Goal: Transaction & Acquisition: Purchase product/service

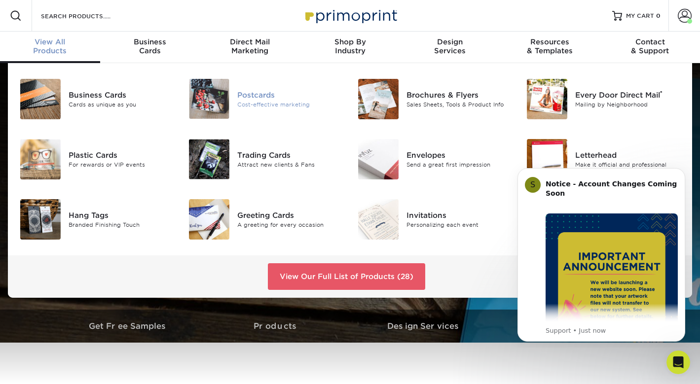
click at [255, 100] on div "Postcards" at bounding box center [289, 94] width 105 height 11
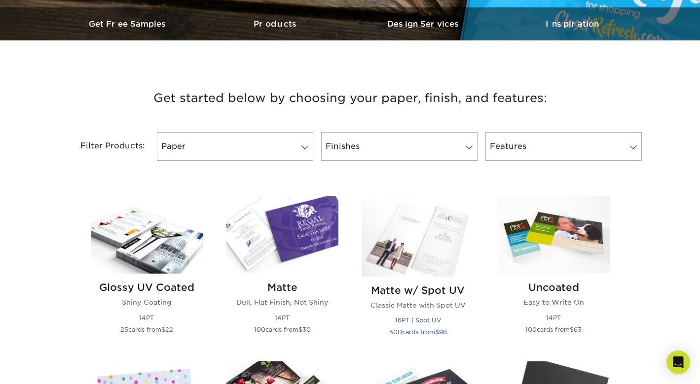
scroll to position [321, 0]
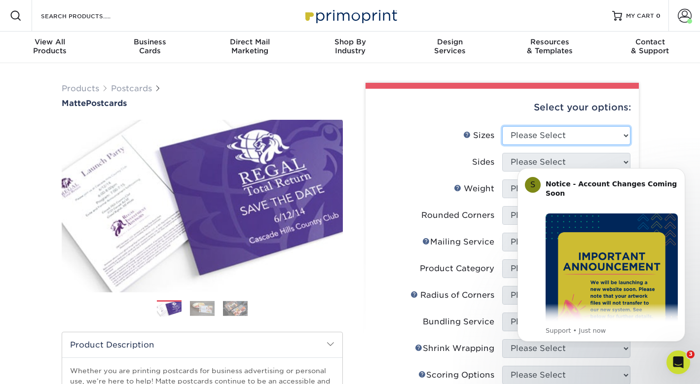
select select "4.00x6.00"
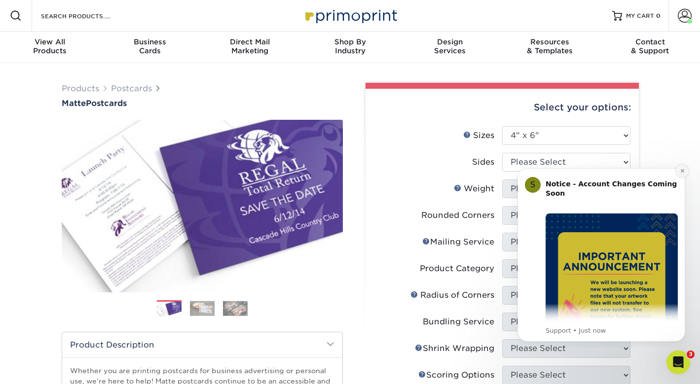
click at [678, 170] on button "Dismiss notification" at bounding box center [682, 171] width 13 height 13
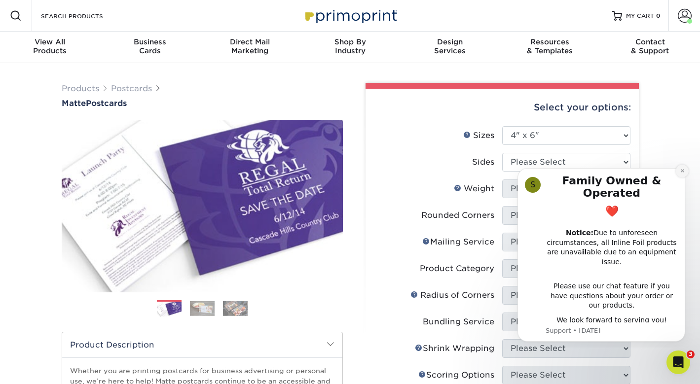
click at [683, 170] on icon "Dismiss notification" at bounding box center [682, 170] width 5 height 5
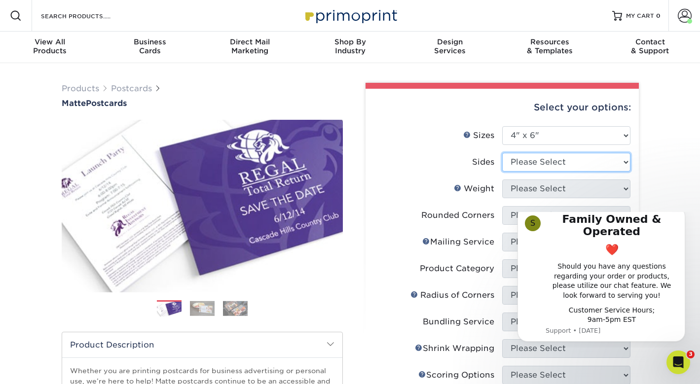
select select "13abbda7-1d64-4f25-8bb2-c179b224825d"
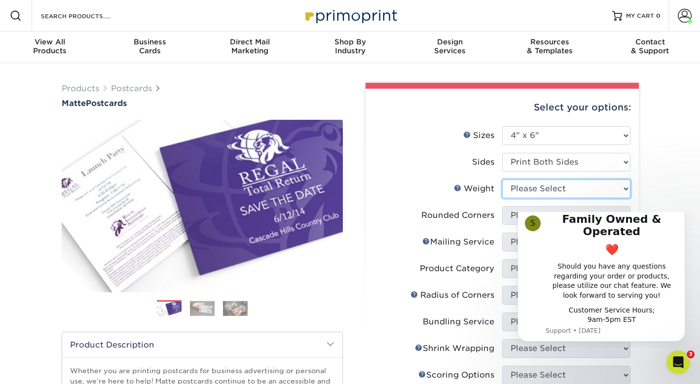
select select "14PT"
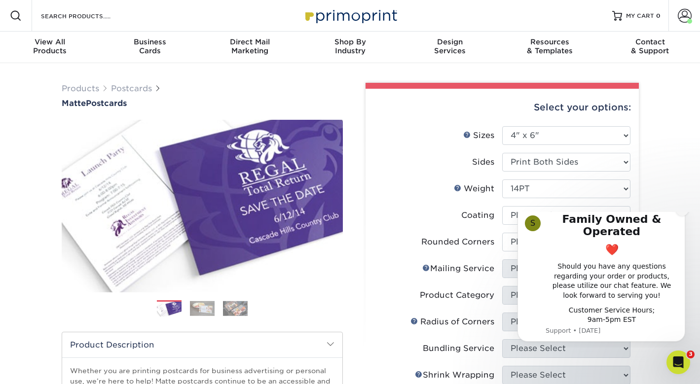
click at [679, 216] on button "Dismiss notification" at bounding box center [682, 209] width 13 height 13
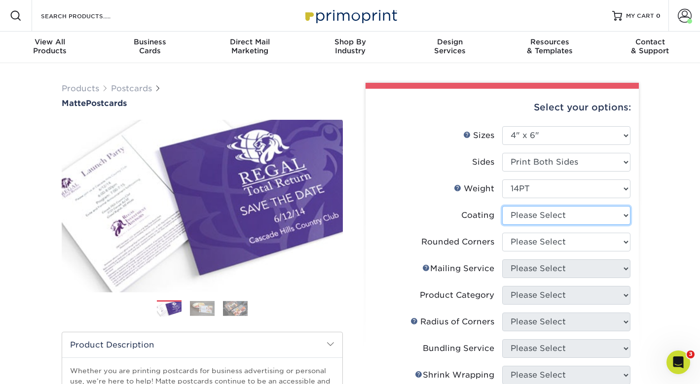
select select "121bb7b5-3b4d-429f-bd8d-bbf80e953313"
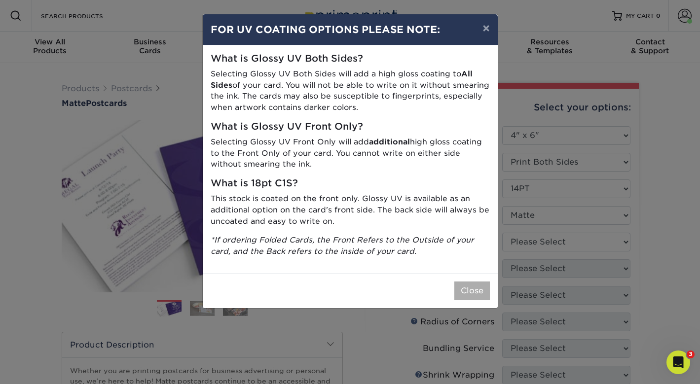
click at [477, 286] on button "Close" at bounding box center [472, 291] width 36 height 19
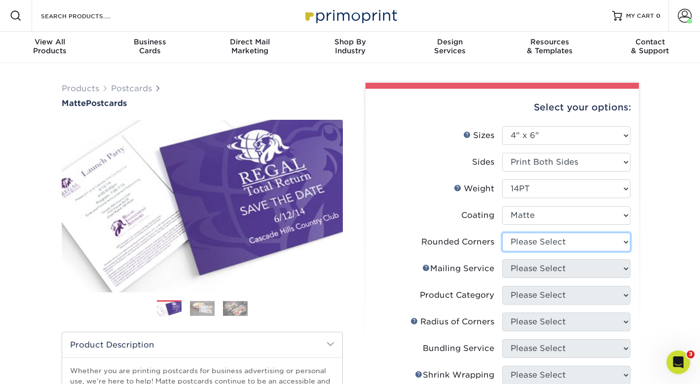
select select "0"
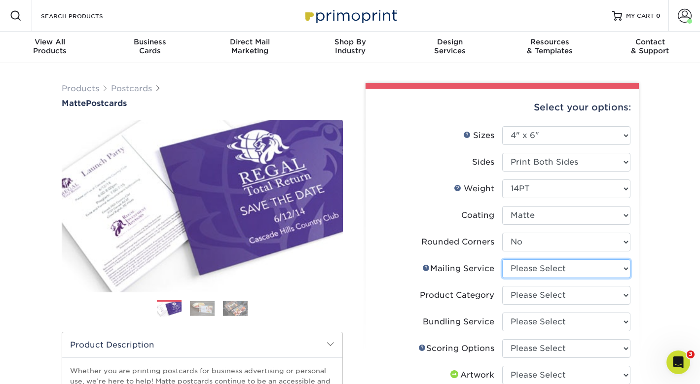
select select "3e5e9bdd-d78a-4c28-a41d-fe1407925ca6"
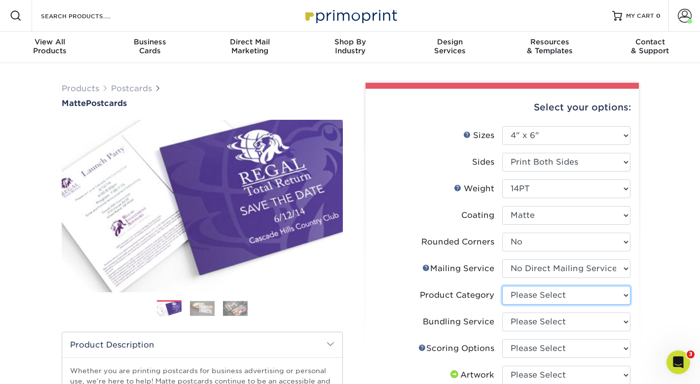
select select "9b7272e0-d6c8-4c3c-8e97-d3a1bcdab858"
select select "58689abb-25c0-461c-a4c3-a80b627d6649"
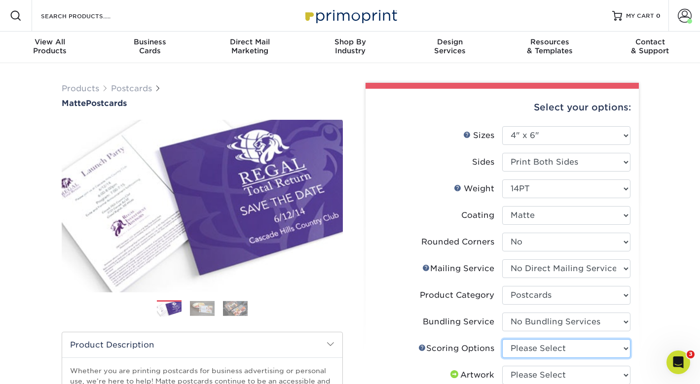
select select "16ebe401-5398-422d-8cb0-f3adbb82deb5"
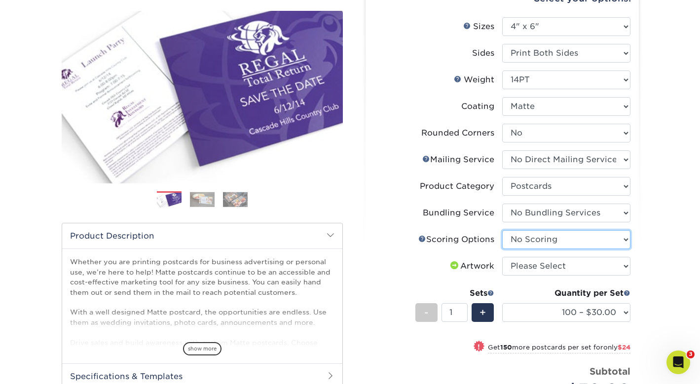
scroll to position [121, 0]
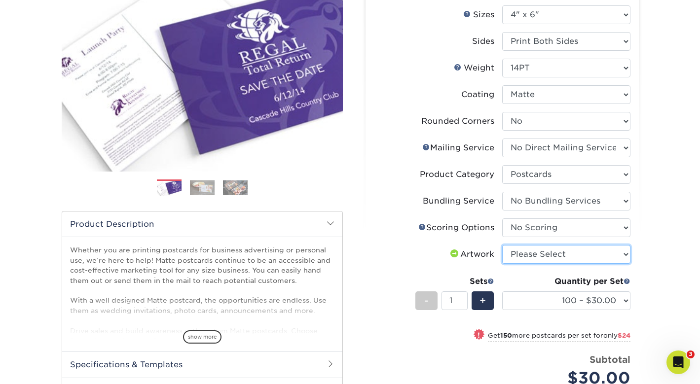
select select "upload"
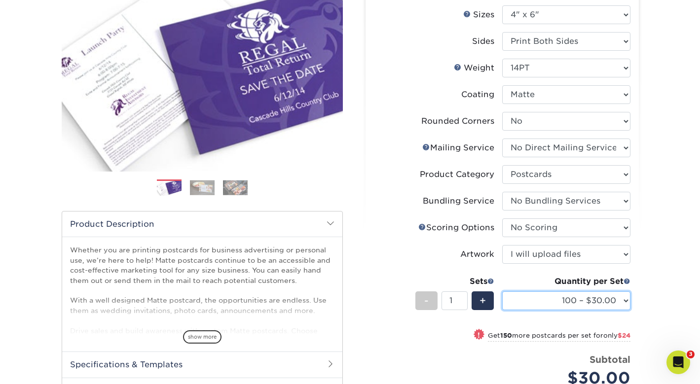
select select "250 – $54.00"
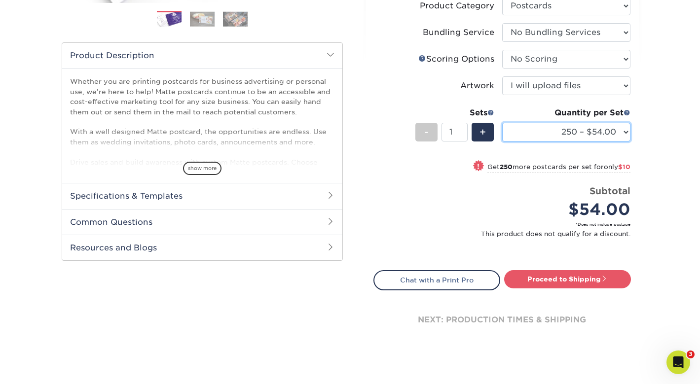
scroll to position [299, 0]
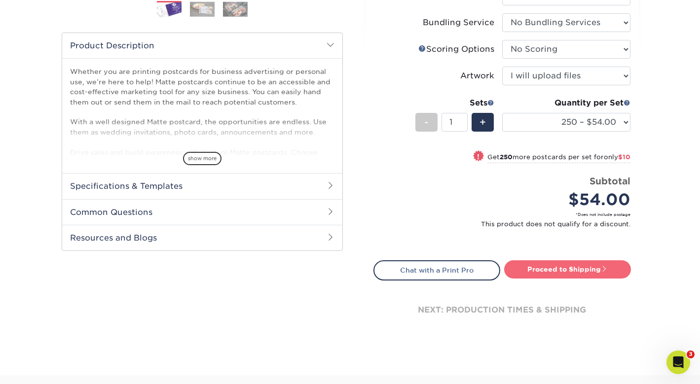
click at [565, 269] on link "Proceed to Shipping" at bounding box center [567, 269] width 127 height 18
type input "Set 1"
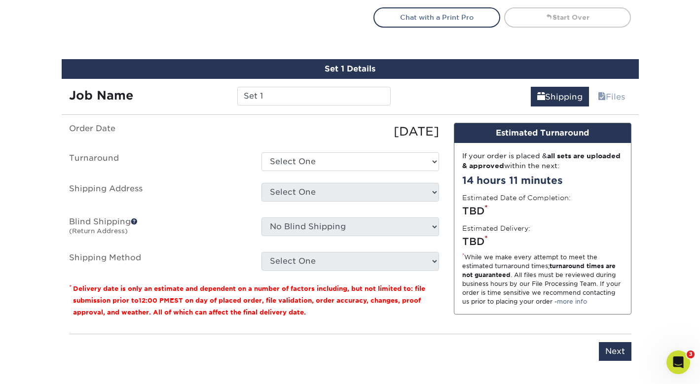
scroll to position [586, 0]
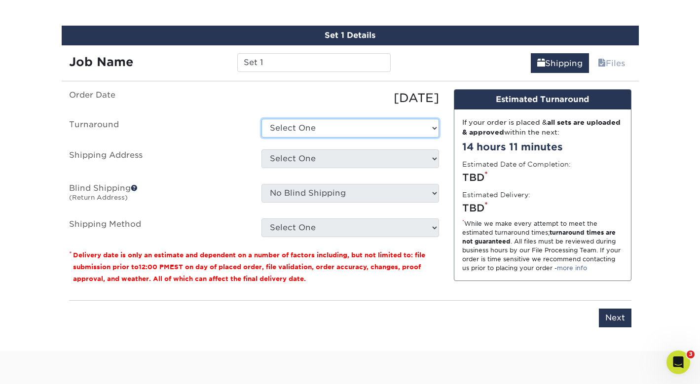
select select "15fa17a3-8709-480f-878d-e7db8950d05f"
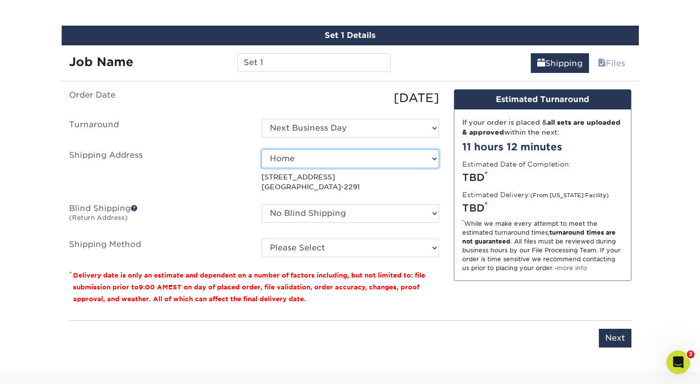
select select "newaddress"
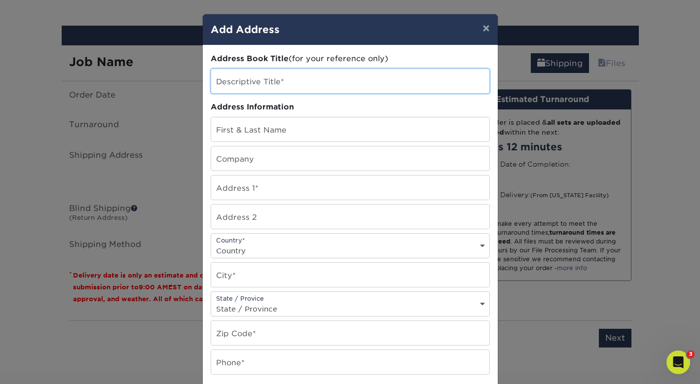
click at [302, 86] on input "text" at bounding box center [350, 81] width 278 height 24
click at [266, 83] on input "text" at bounding box center [350, 81] width 278 height 24
type input "Home - Piscataway"
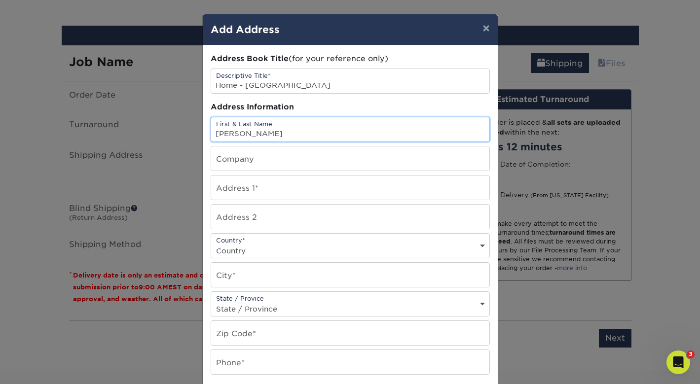
type input "[PERSON_NAME]"
click at [232, 164] on input "text" at bounding box center [350, 158] width 278 height 24
type input "[DEMOGRAPHIC_DATA]"
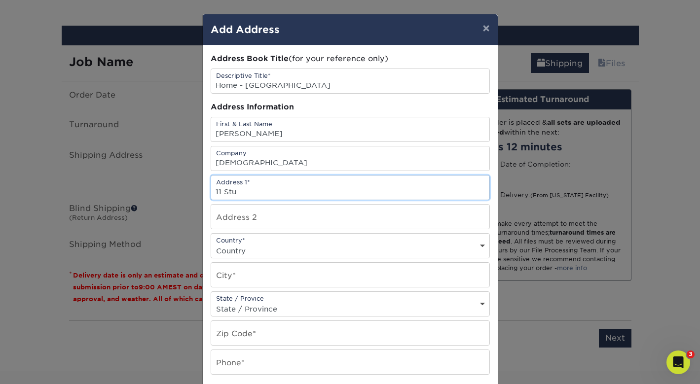
type input "11 Stur"
type input "11 Sturbridge Dr. East"
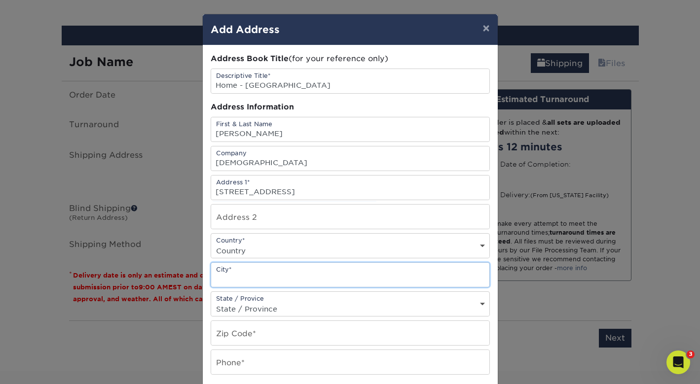
type input "Piscataway"
select select "NJ"
type input "08854"
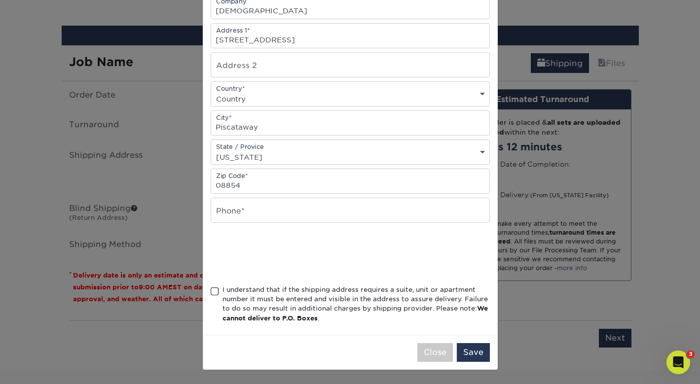
scroll to position [154, 0]
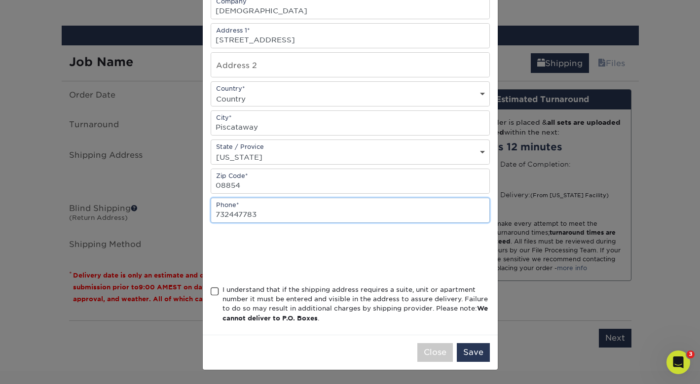
type input "7324477834"
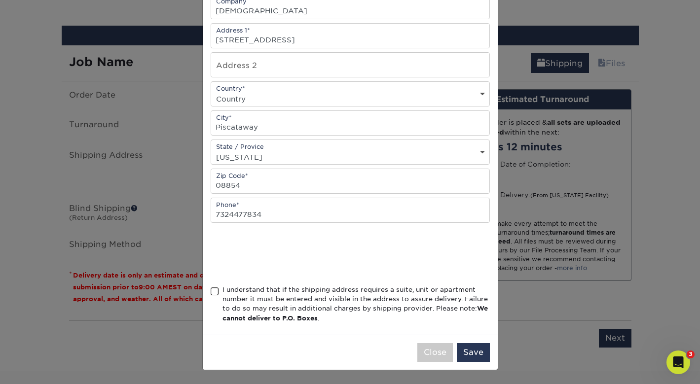
click at [216, 293] on span at bounding box center [215, 291] width 8 height 9
click at [0, 0] on input "I understand that if the shipping address requires a suite, unit or apartment n…" at bounding box center [0, 0] width 0 height 0
click at [479, 353] on button "Save" at bounding box center [473, 352] width 33 height 19
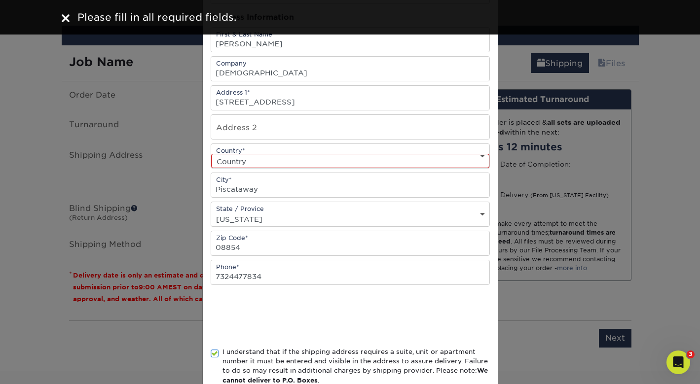
scroll to position [66, 0]
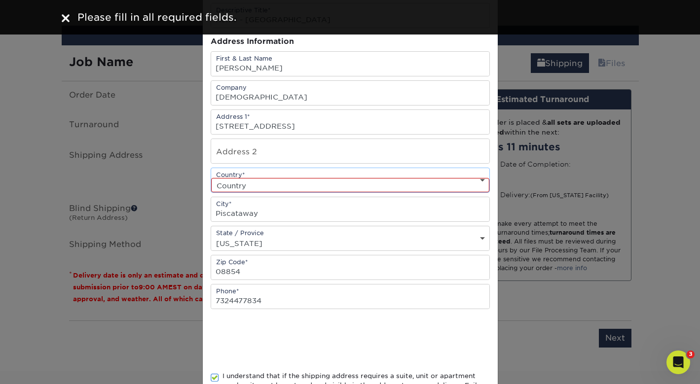
select select "US"
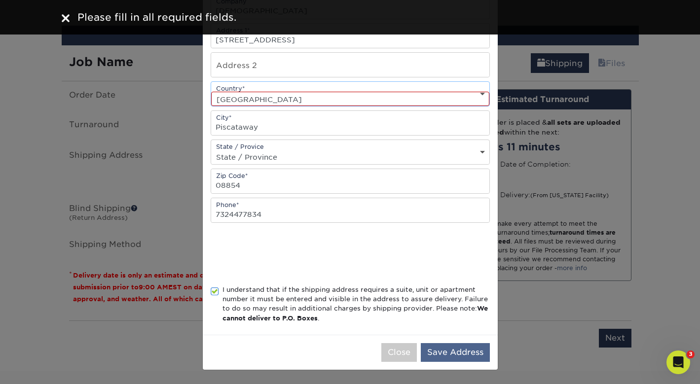
scroll to position [154, 0]
click at [480, 349] on button "Save Address" at bounding box center [455, 352] width 69 height 19
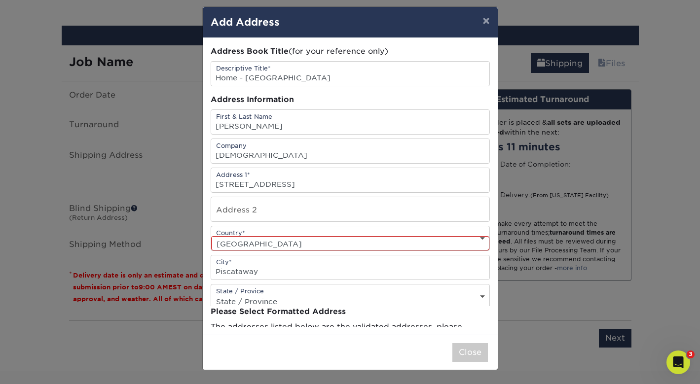
scroll to position [0, 0]
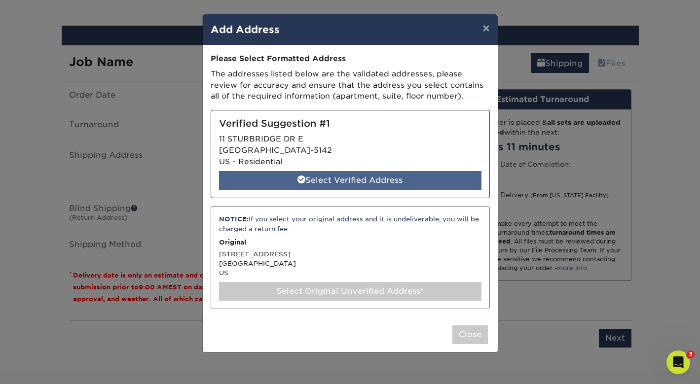
click at [373, 179] on div "Select Verified Address" at bounding box center [350, 180] width 262 height 19
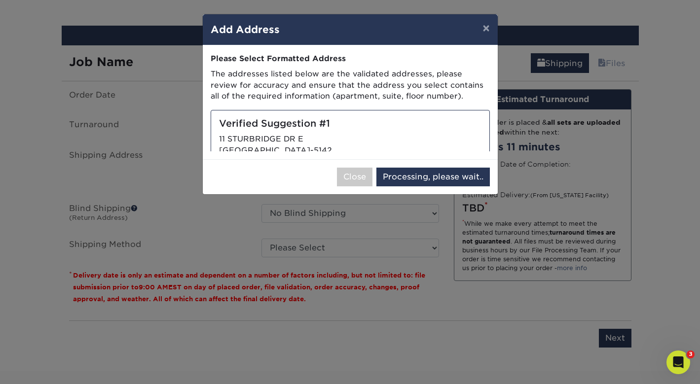
select select "285675"
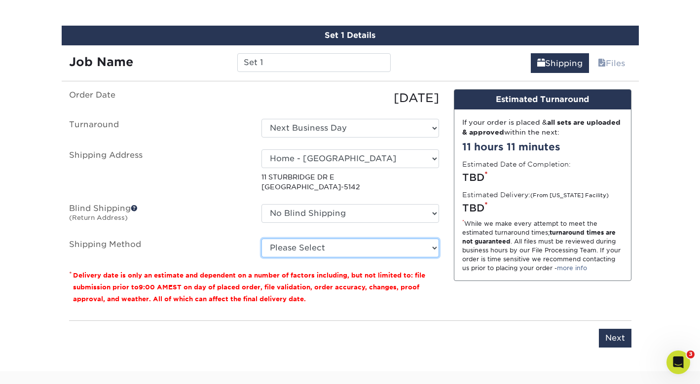
select select "03"
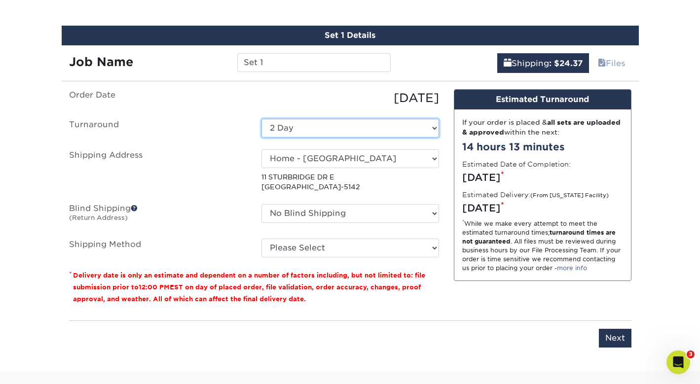
select select "15fa17a3-8709-480f-878d-e7db8950d05f"
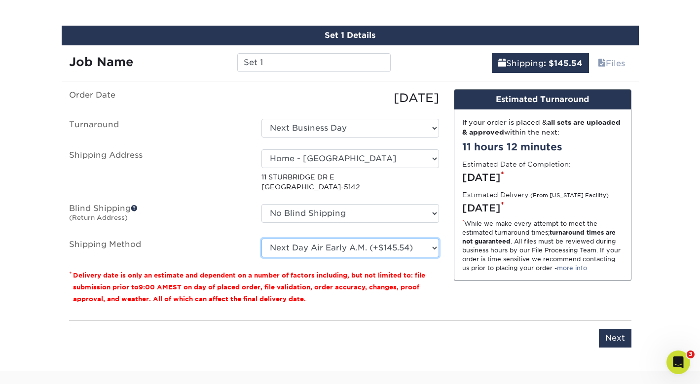
select select "03"
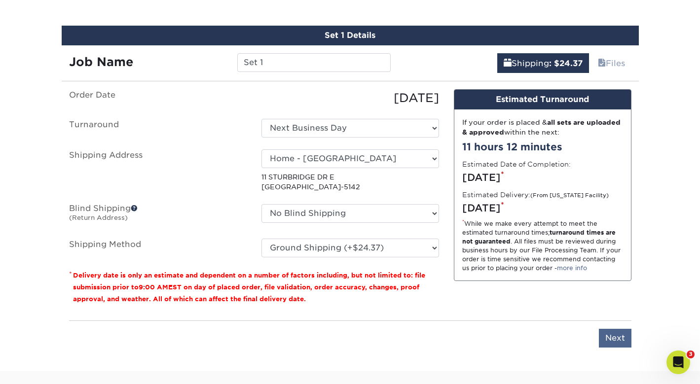
click at [616, 339] on input "Next" at bounding box center [615, 338] width 33 height 19
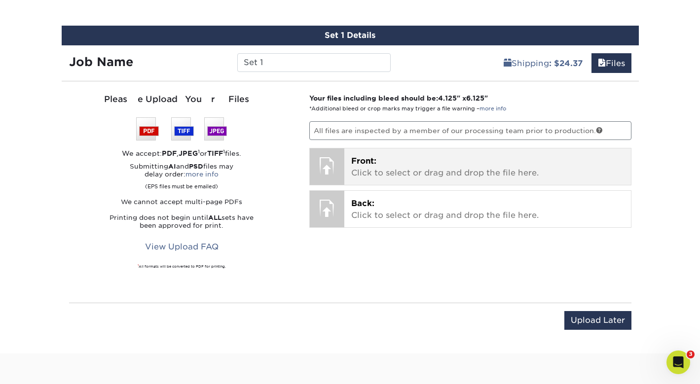
click at [428, 162] on p "Front: Click to select or drag and drop the file here." at bounding box center [487, 167] width 273 height 24
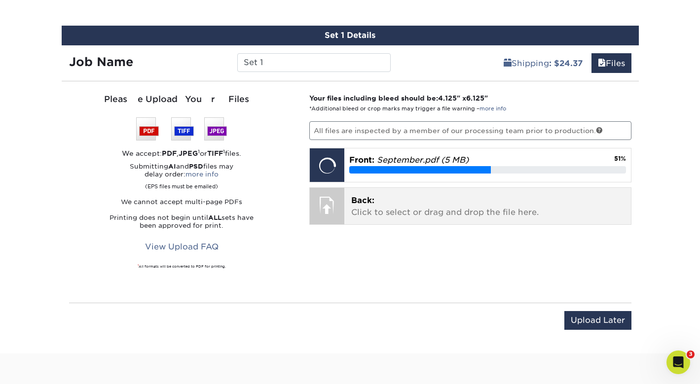
click at [457, 205] on p "Back: Click to select or drag and drop the file here." at bounding box center [487, 207] width 273 height 24
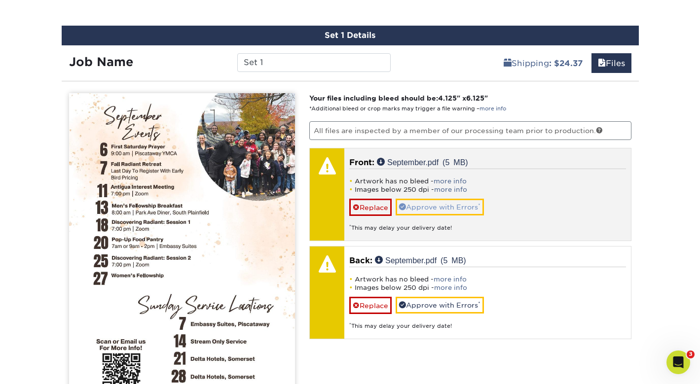
click at [435, 202] on link "Approve with Errors *" at bounding box center [440, 207] width 88 height 17
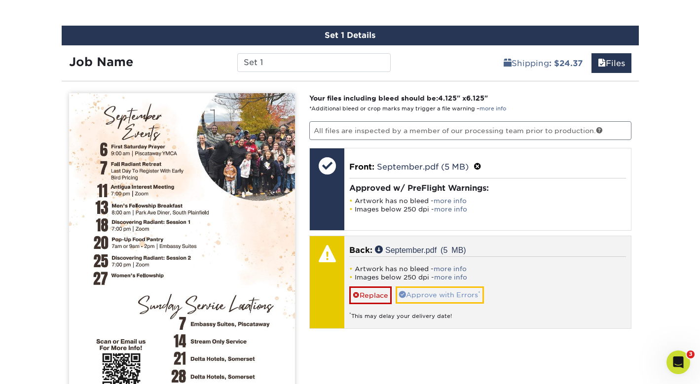
click at [440, 288] on link "Approve with Errors *" at bounding box center [440, 295] width 88 height 17
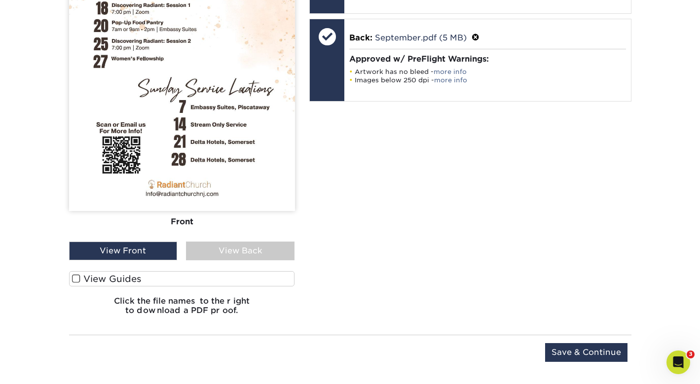
scroll to position [807, 0]
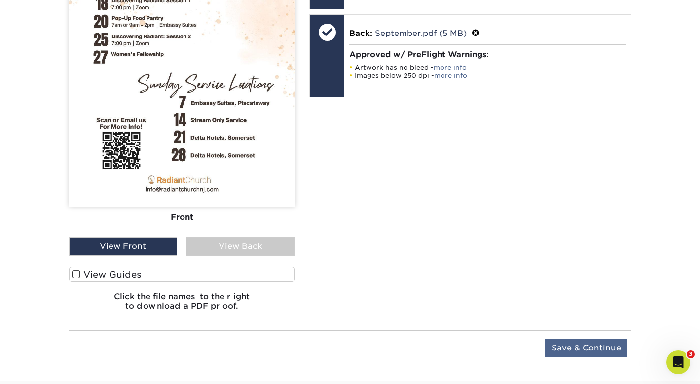
click at [563, 349] on input "Save & Continue" at bounding box center [586, 348] width 82 height 19
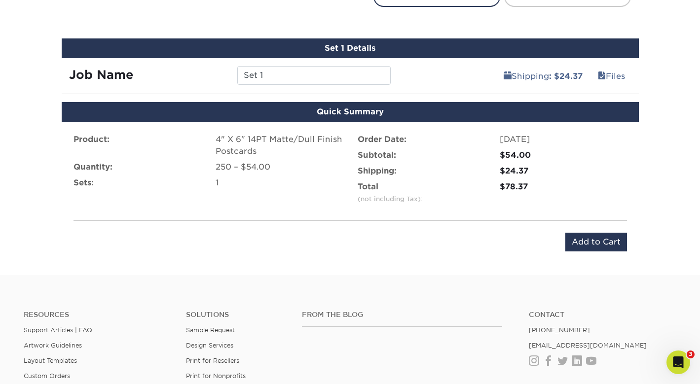
scroll to position [572, 0]
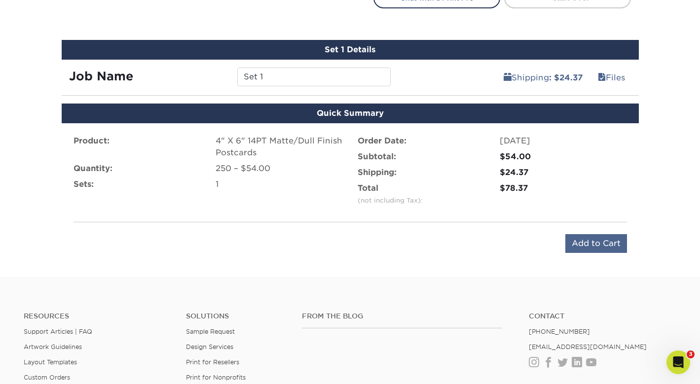
click at [607, 243] on input "Add to Cart" at bounding box center [596, 243] width 62 height 19
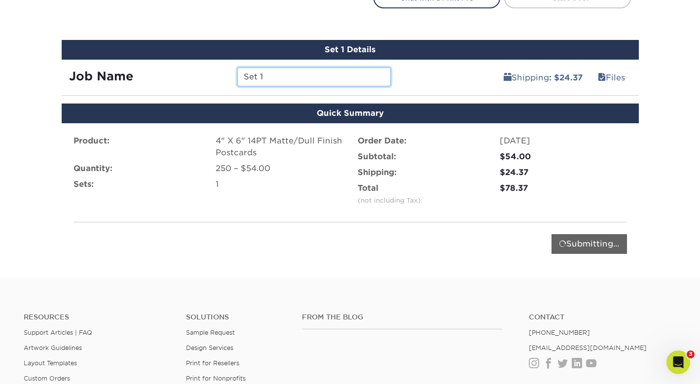
click at [292, 77] on input "Set 1" at bounding box center [313, 77] width 153 height 19
type input "September - Monthly"
click at [584, 245] on div "Submitting..." at bounding box center [588, 244] width 75 height 20
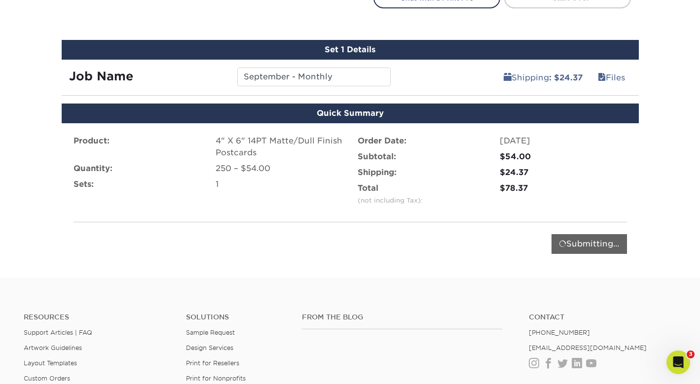
click at [579, 243] on div "Submitting..." at bounding box center [588, 244] width 75 height 20
click at [385, 291] on div "Resources Support Articles | FAQ Artwork Guidelines Layout Templates Custom Ord…" at bounding box center [350, 371] width 700 height 163
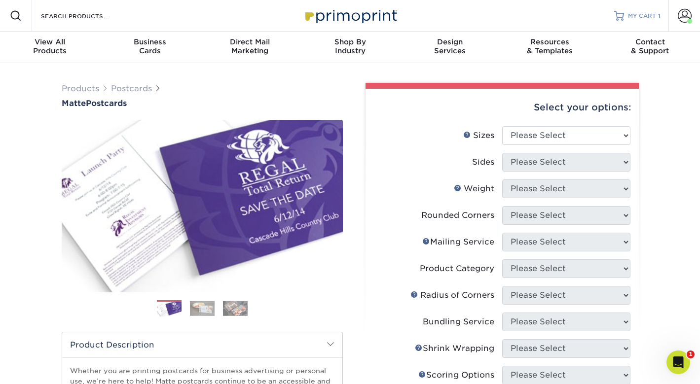
click at [651, 20] on link "MY CART 1" at bounding box center [637, 16] width 46 height 32
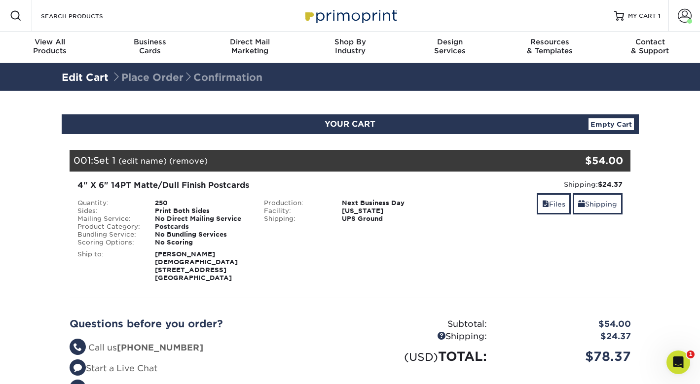
click at [148, 158] on link "(edit name)" at bounding box center [142, 160] width 48 height 9
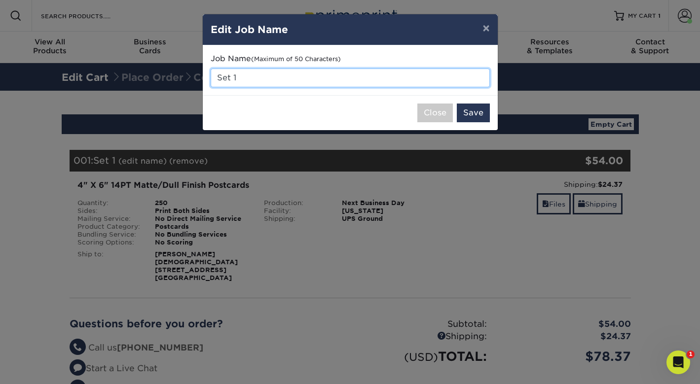
click at [246, 75] on input "Set 1" at bounding box center [350, 78] width 279 height 19
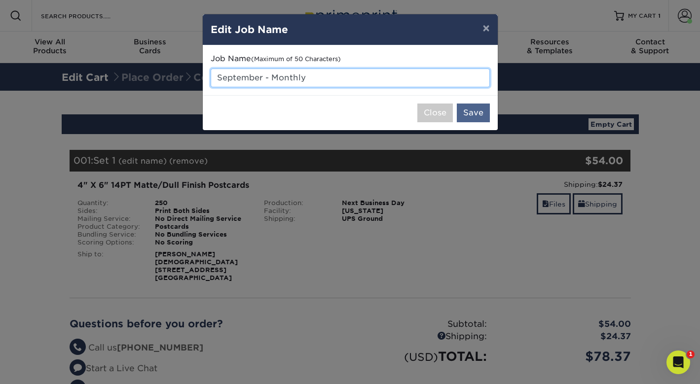
type input "September - Monthly"
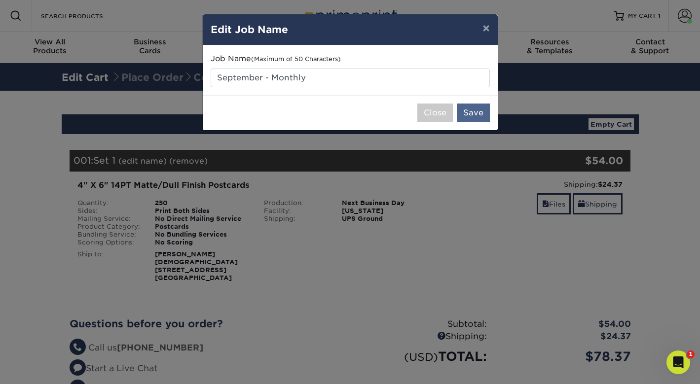
click at [477, 113] on button "Save" at bounding box center [473, 113] width 33 height 19
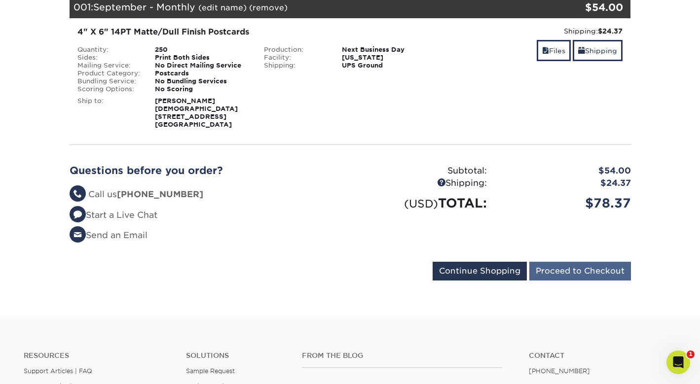
click at [577, 271] on input "Proceed to Checkout" at bounding box center [580, 271] width 102 height 19
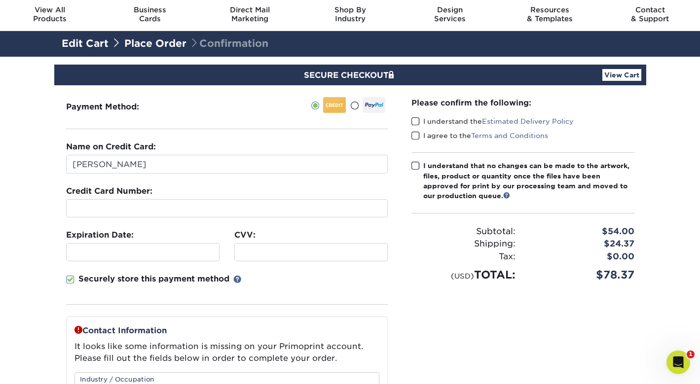
scroll to position [26, 0]
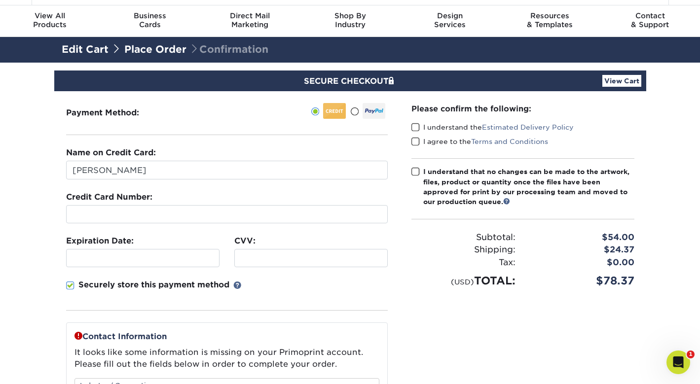
click at [118, 220] on div at bounding box center [227, 214] width 322 height 18
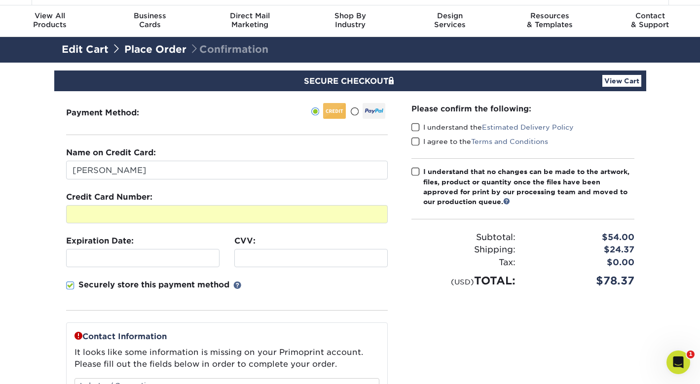
click at [172, 263] on iframe at bounding box center [143, 258] width 145 height 9
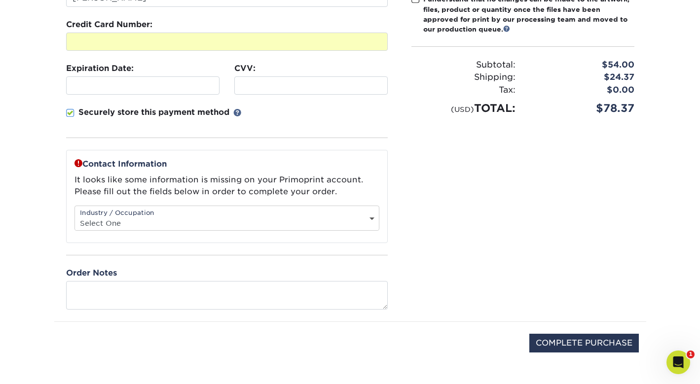
scroll to position [199, 0]
select select "20"
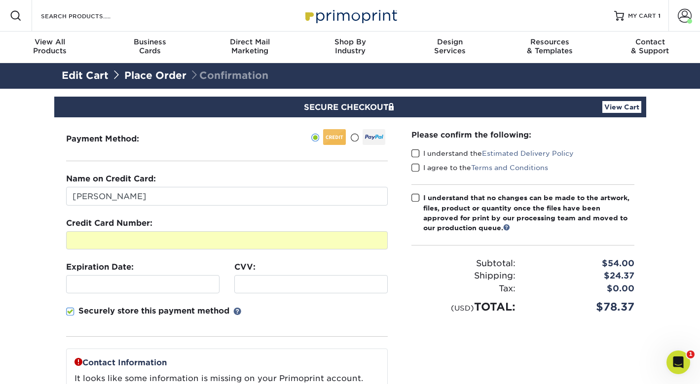
scroll to position [0, 0]
click at [682, 18] on span at bounding box center [685, 16] width 14 height 14
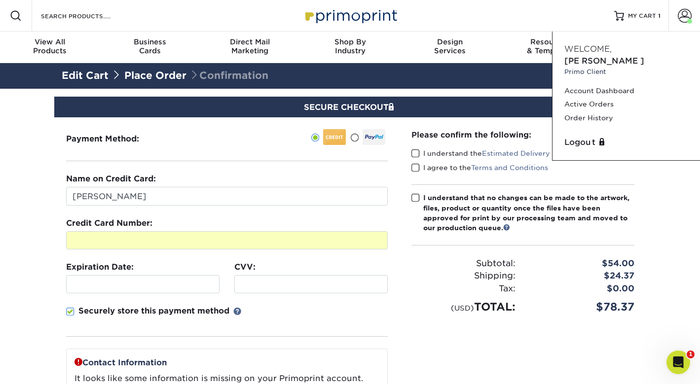
click at [159, 280] on div at bounding box center [143, 284] width 145 height 9
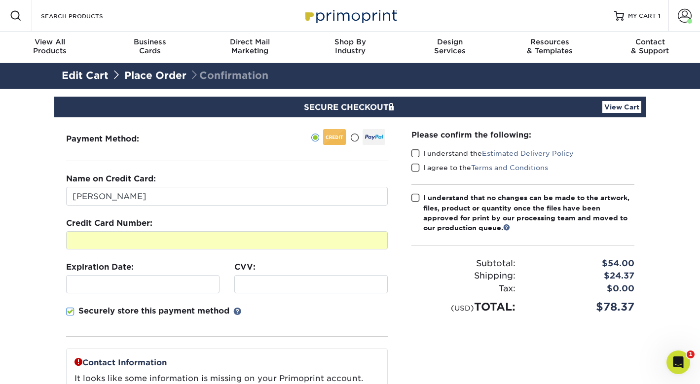
click at [417, 153] on span at bounding box center [415, 153] width 8 height 9
click at [0, 0] on input "I understand the Estimated Delivery Policy" at bounding box center [0, 0] width 0 height 0
click at [417, 168] on span at bounding box center [415, 167] width 8 height 9
click at [0, 0] on input "I agree to the Terms and Conditions" at bounding box center [0, 0] width 0 height 0
click at [415, 195] on span at bounding box center [415, 197] width 8 height 9
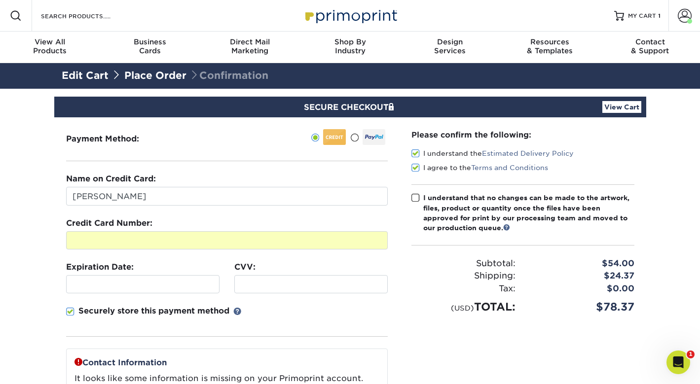
click at [0, 0] on input "I understand that no changes can be made to the artwork, files, product or quan…" at bounding box center [0, 0] width 0 height 0
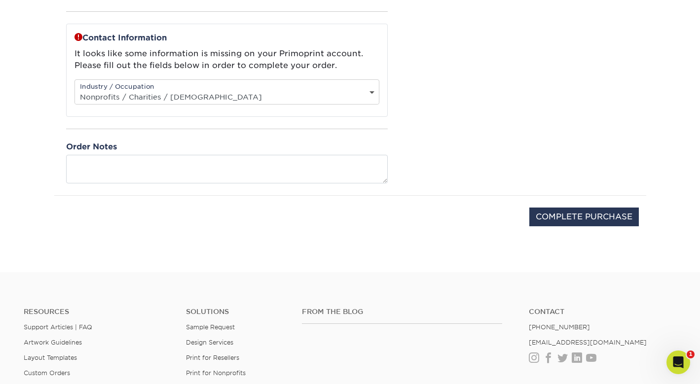
scroll to position [327, 0]
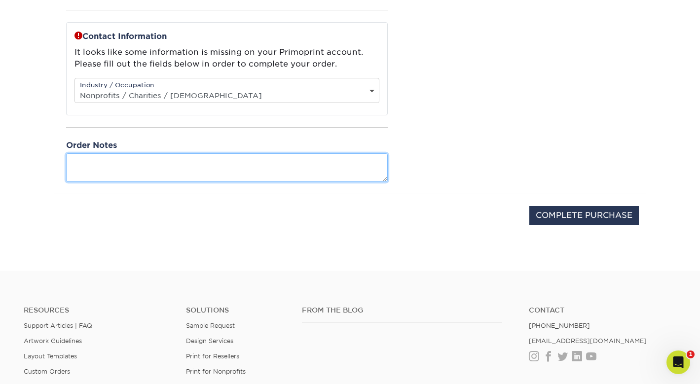
click at [154, 162] on textarea at bounding box center [227, 167] width 322 height 28
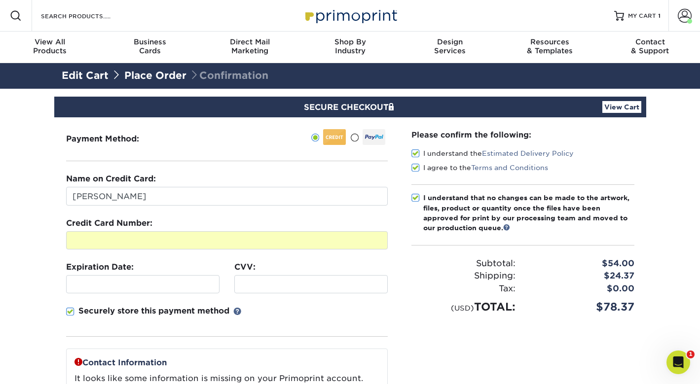
scroll to position [0, 0]
type textarea "can you approve with error... I am looking for the fastest turnaround time poss…"
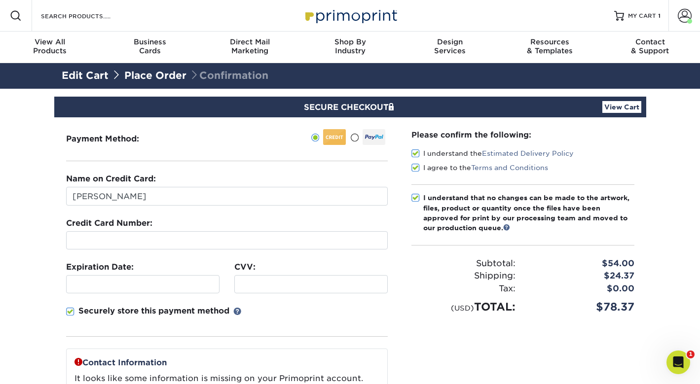
click at [181, 248] on div at bounding box center [227, 240] width 322 height 18
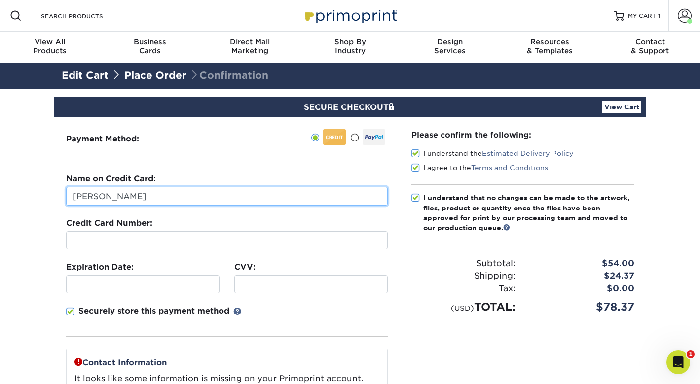
click at [142, 201] on input "[PERSON_NAME]" at bounding box center [227, 196] width 322 height 19
click at [88, 198] on input "[PERSON_NAME]" at bounding box center [227, 196] width 322 height 19
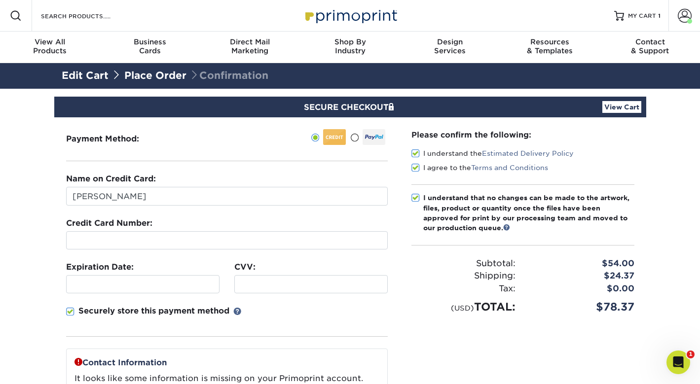
click at [91, 276] on div at bounding box center [142, 284] width 153 height 18
click at [70, 313] on span at bounding box center [70, 311] width 8 height 9
click at [0, 0] on input "Securely store this payment method" at bounding box center [0, 0] width 0 height 0
click at [84, 232] on div at bounding box center [227, 240] width 322 height 18
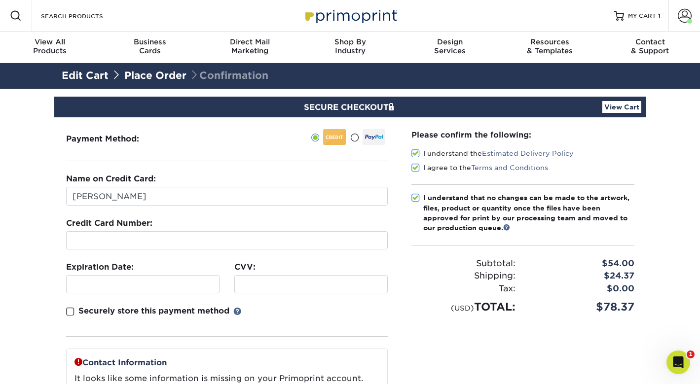
click at [169, 290] on div at bounding box center [142, 284] width 153 height 18
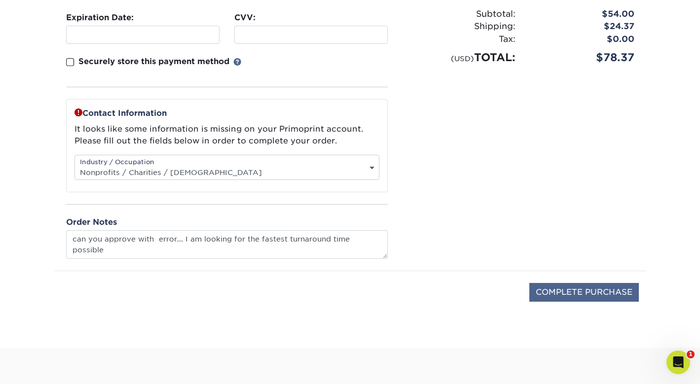
scroll to position [48, 0]
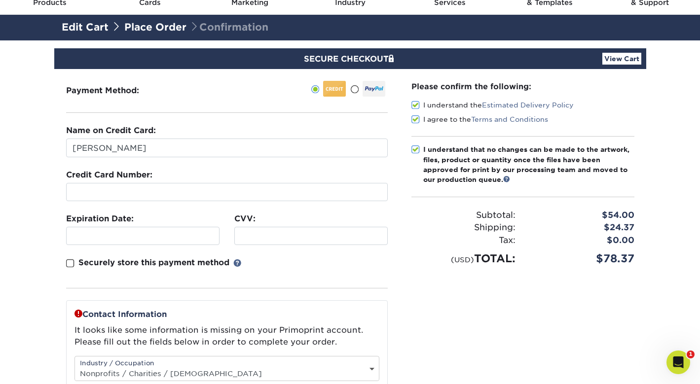
click at [575, 299] on div "Payment Method: Marcus Jackson" at bounding box center [350, 297] width 577 height 456
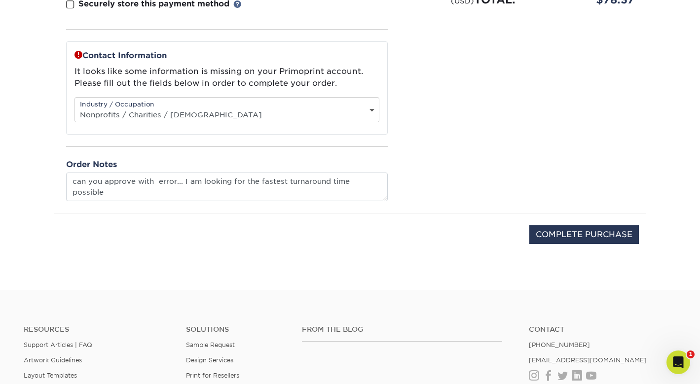
scroll to position [337, 0]
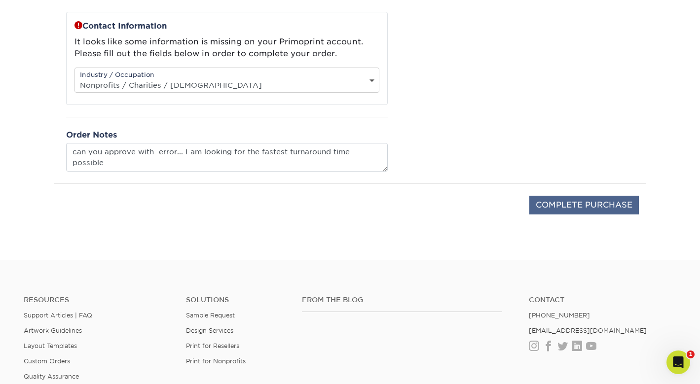
click at [566, 204] on input "COMPLETE PURCHASE" at bounding box center [583, 205] width 109 height 19
type input "PROCESSING, PLEASE WAIT..."
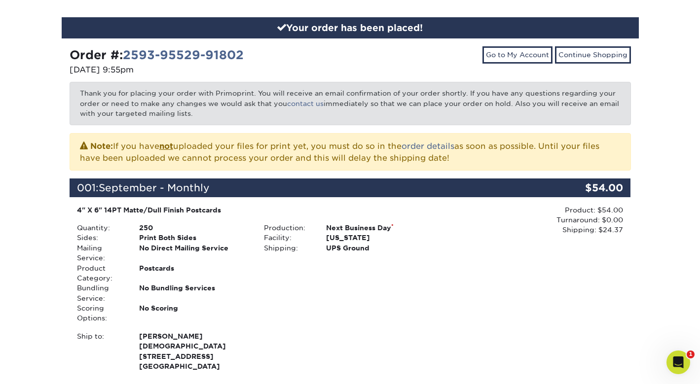
scroll to position [109, 0]
